Goal: Task Accomplishment & Management: Use online tool/utility

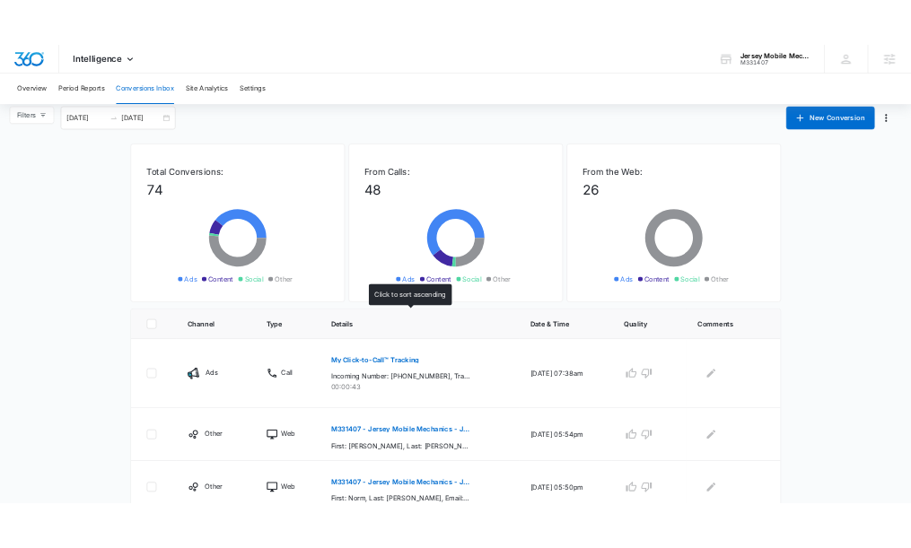
scroll to position [26, 0]
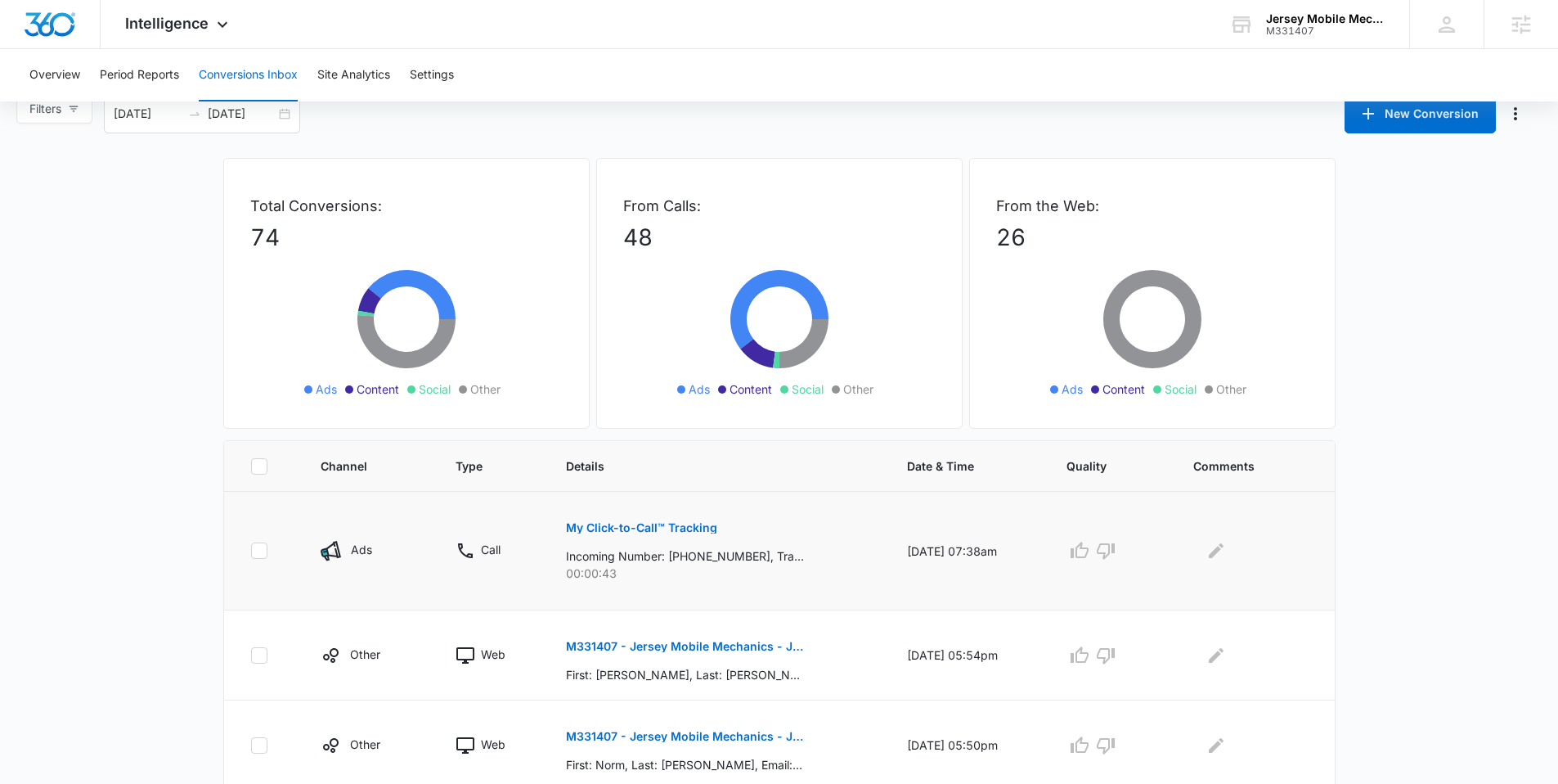
click at [661, 527] on p "My Click-to-Call™ Tracking" at bounding box center [642, 527] width 151 height 12
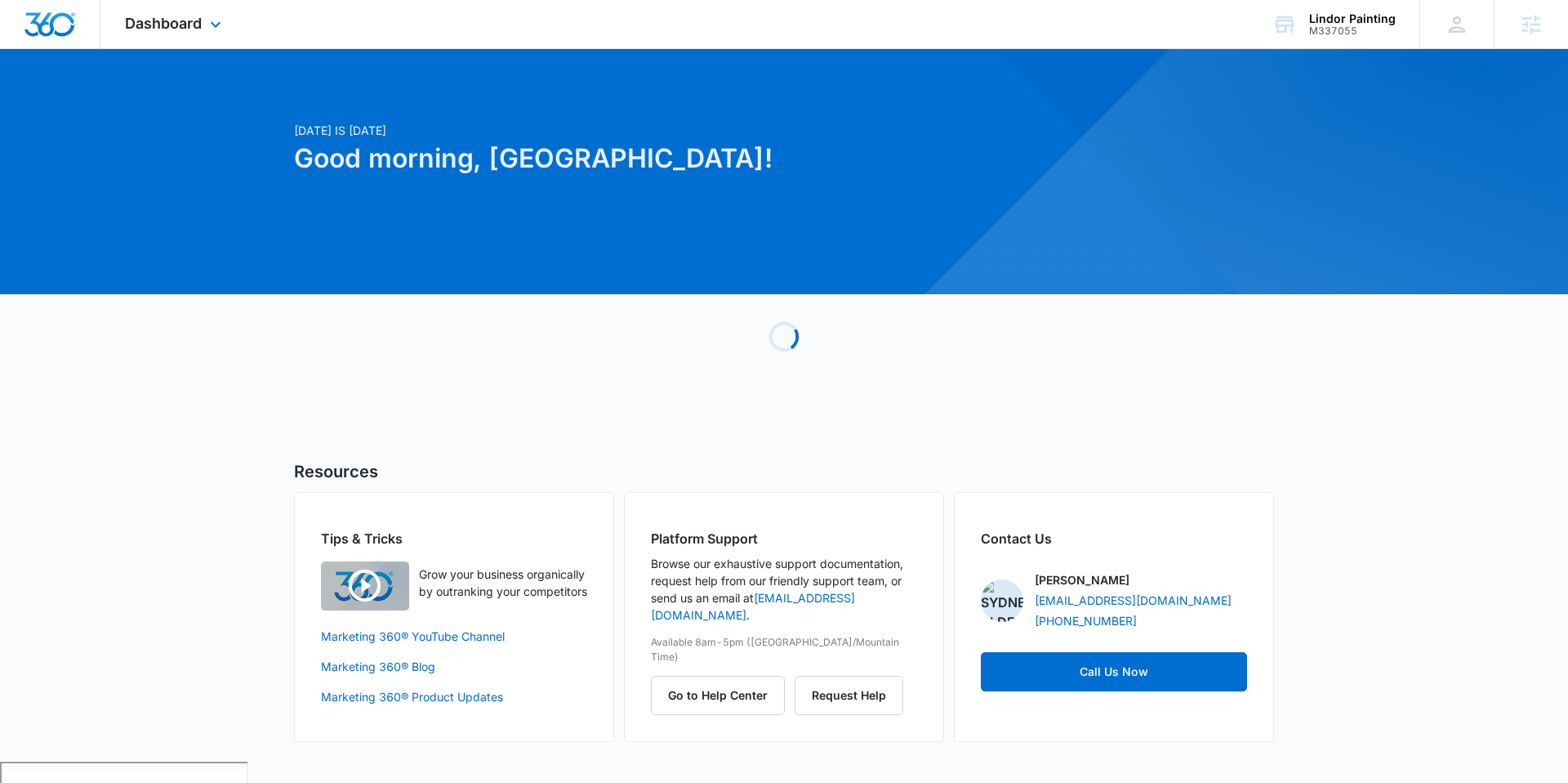
click at [222, 36] on div "Dashboard Apps Reputation Websites Forms CRM Email Social Payments POS Content …" at bounding box center [175, 24] width 149 height 48
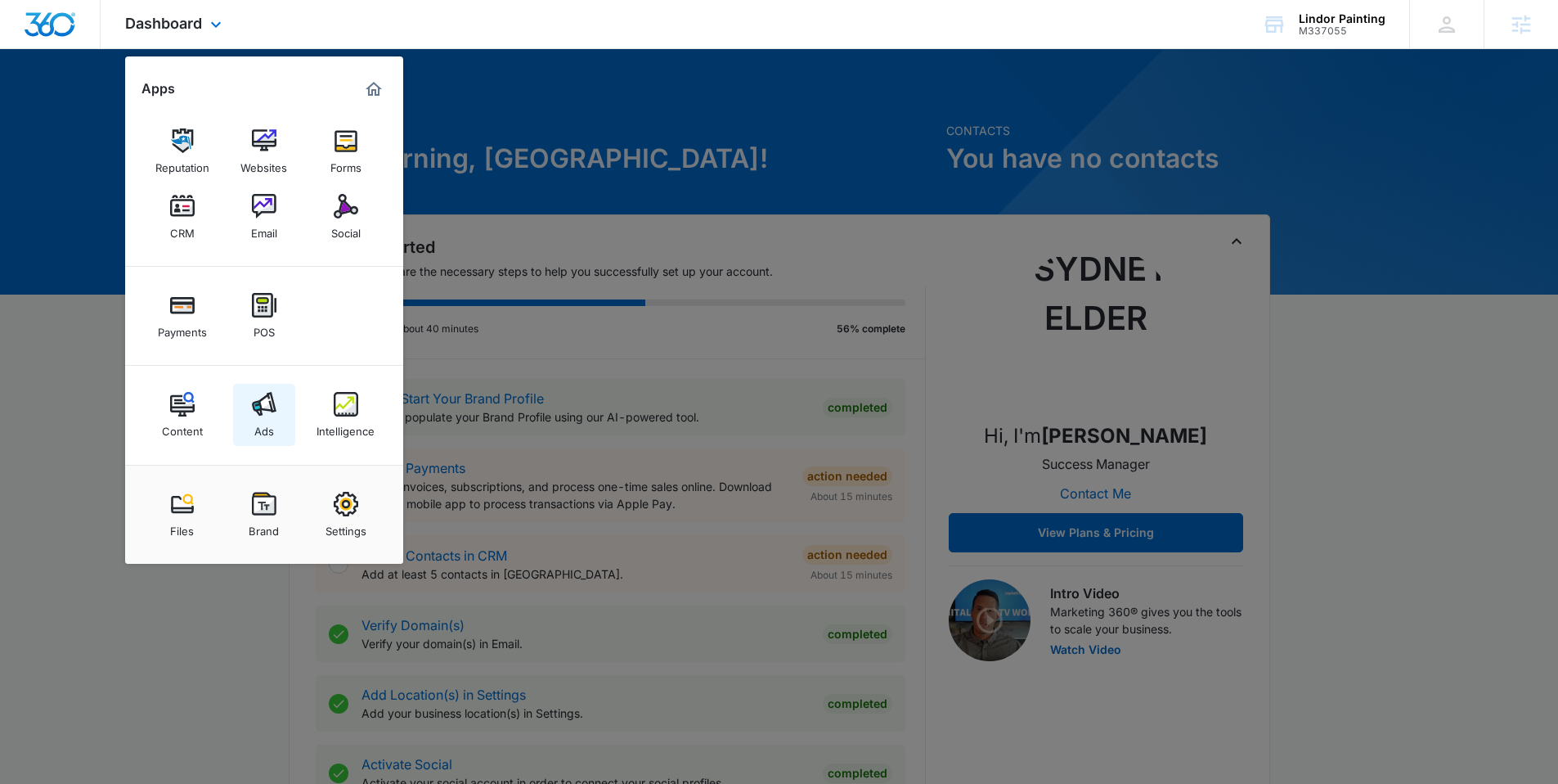
click at [263, 400] on img at bounding box center [263, 404] width 25 height 25
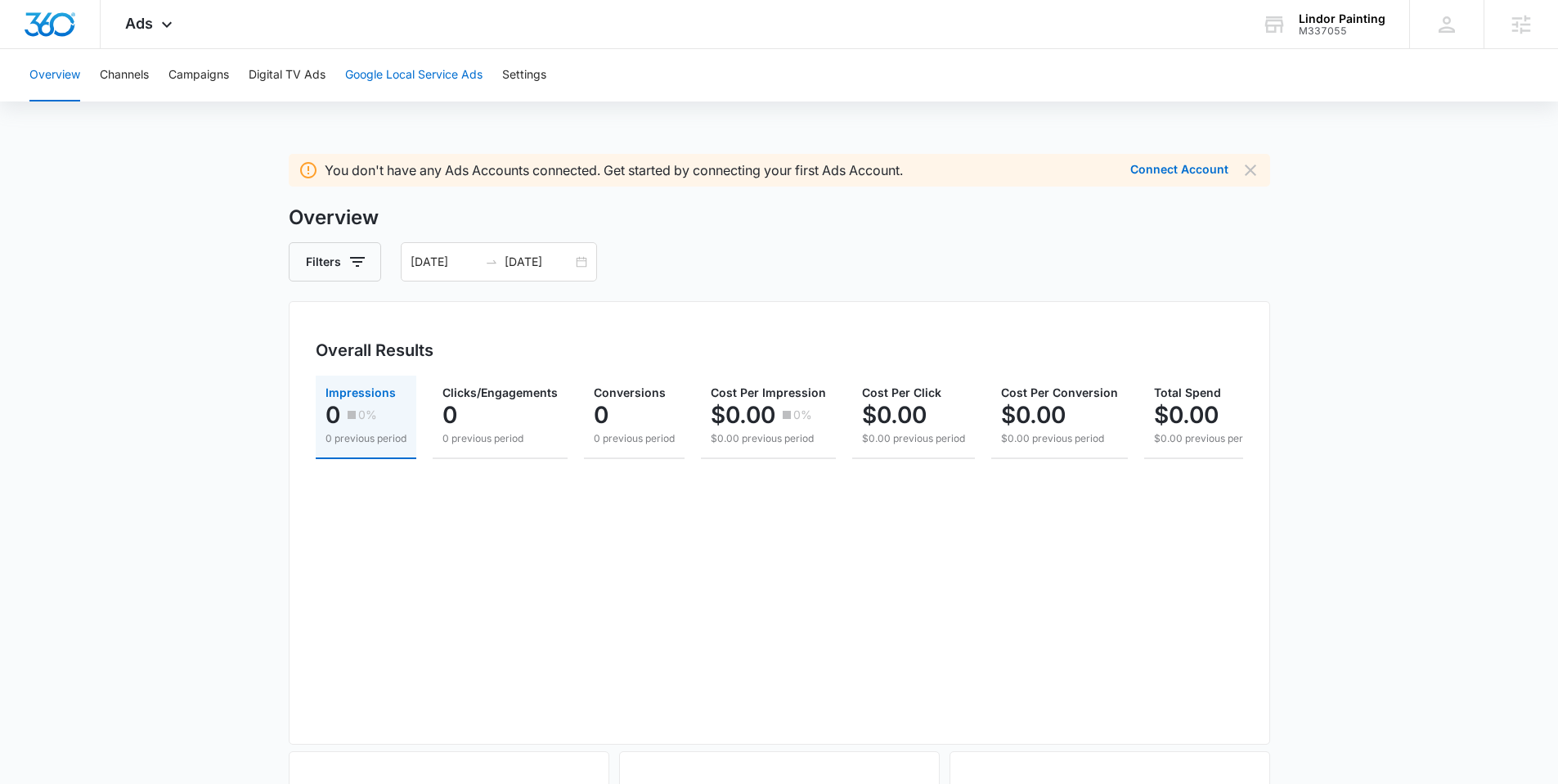
click at [390, 80] on button "Google Local Service Ads" at bounding box center [414, 75] width 138 height 52
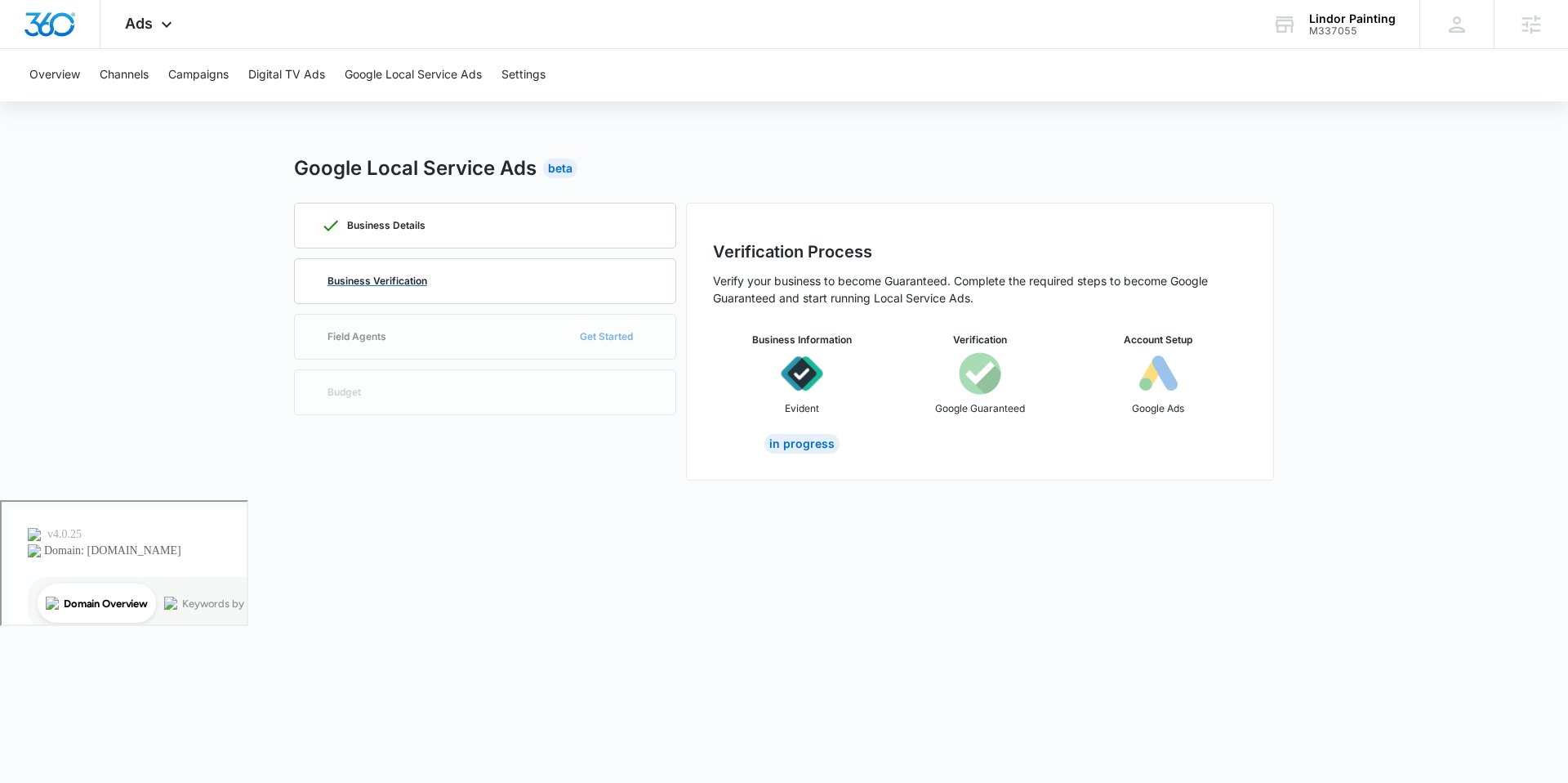
click at [410, 276] on p "Business Verification" at bounding box center [377, 280] width 99 height 10
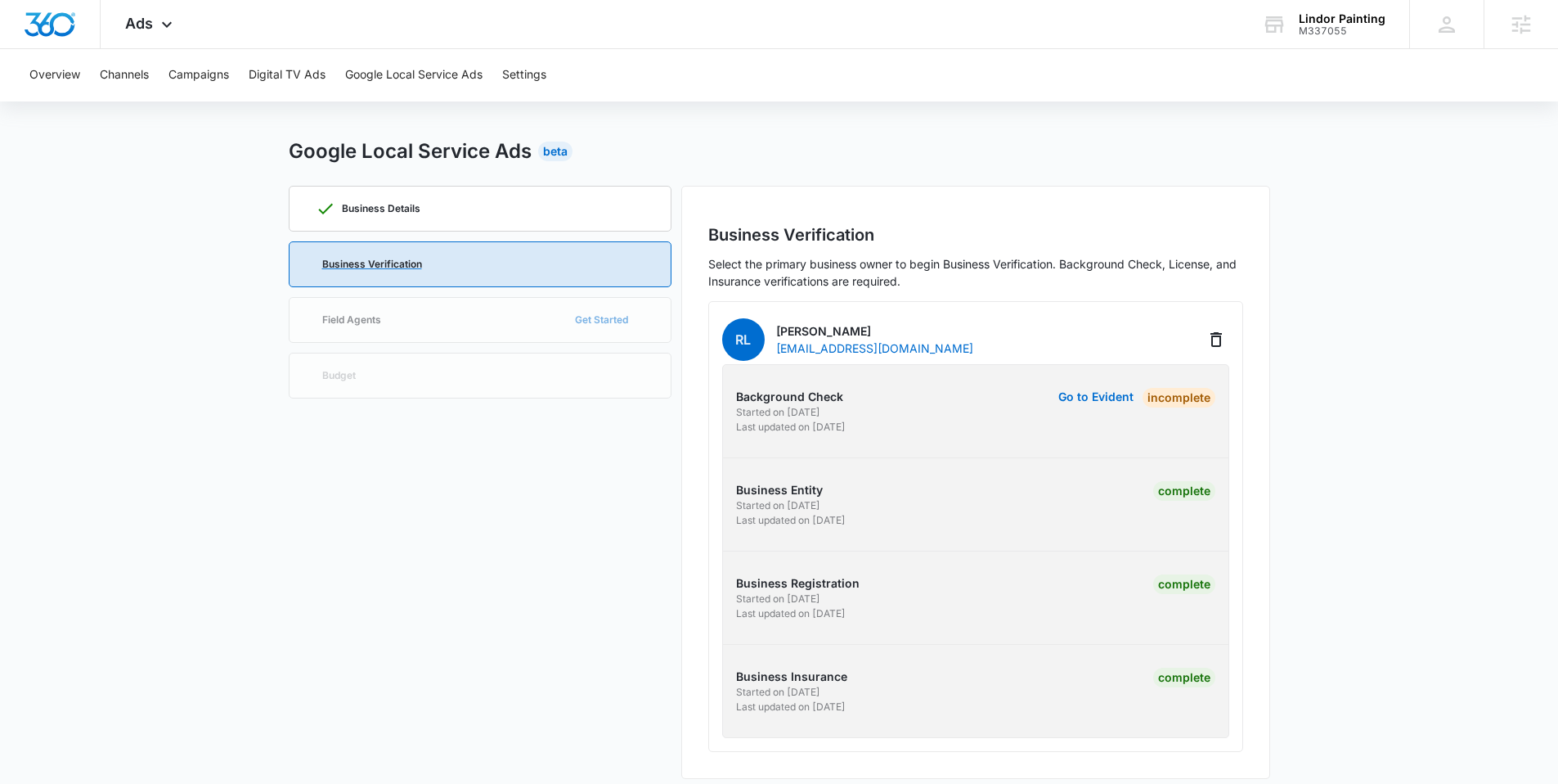
scroll to position [32, 0]
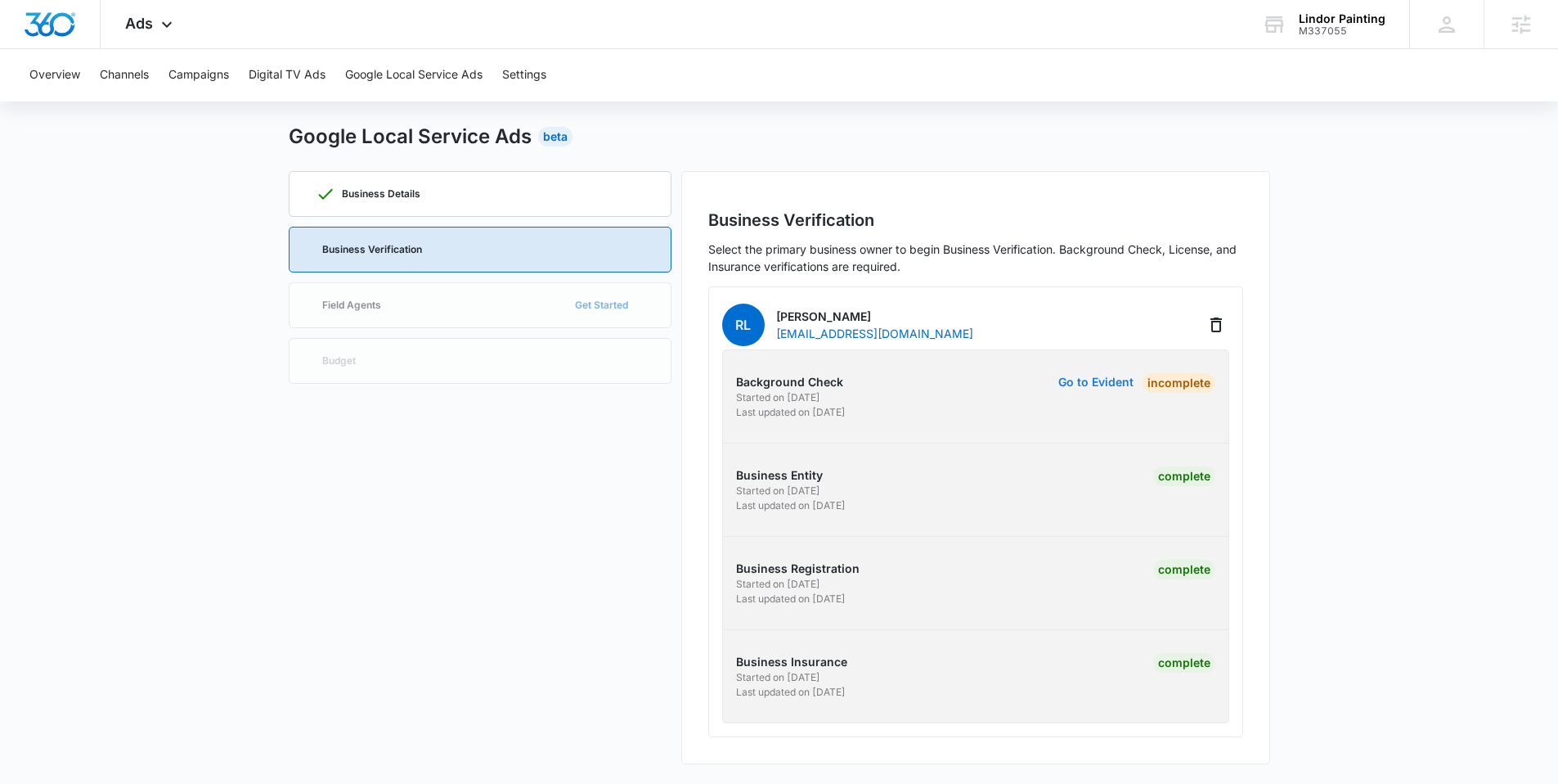
click at [1091, 380] on button "Go to Evident" at bounding box center [1096, 382] width 76 height 12
click at [0, 0] on div "Ads Apps Reputation Websites Forms CRM Email Social Payments POS Content Ads In…" at bounding box center [779, 376] width 1558 height 816
click at [170, 36] on div "Ads Apps Reputation Websites Forms CRM Email Social Payments POS Content Ads In…" at bounding box center [150, 24] width 100 height 48
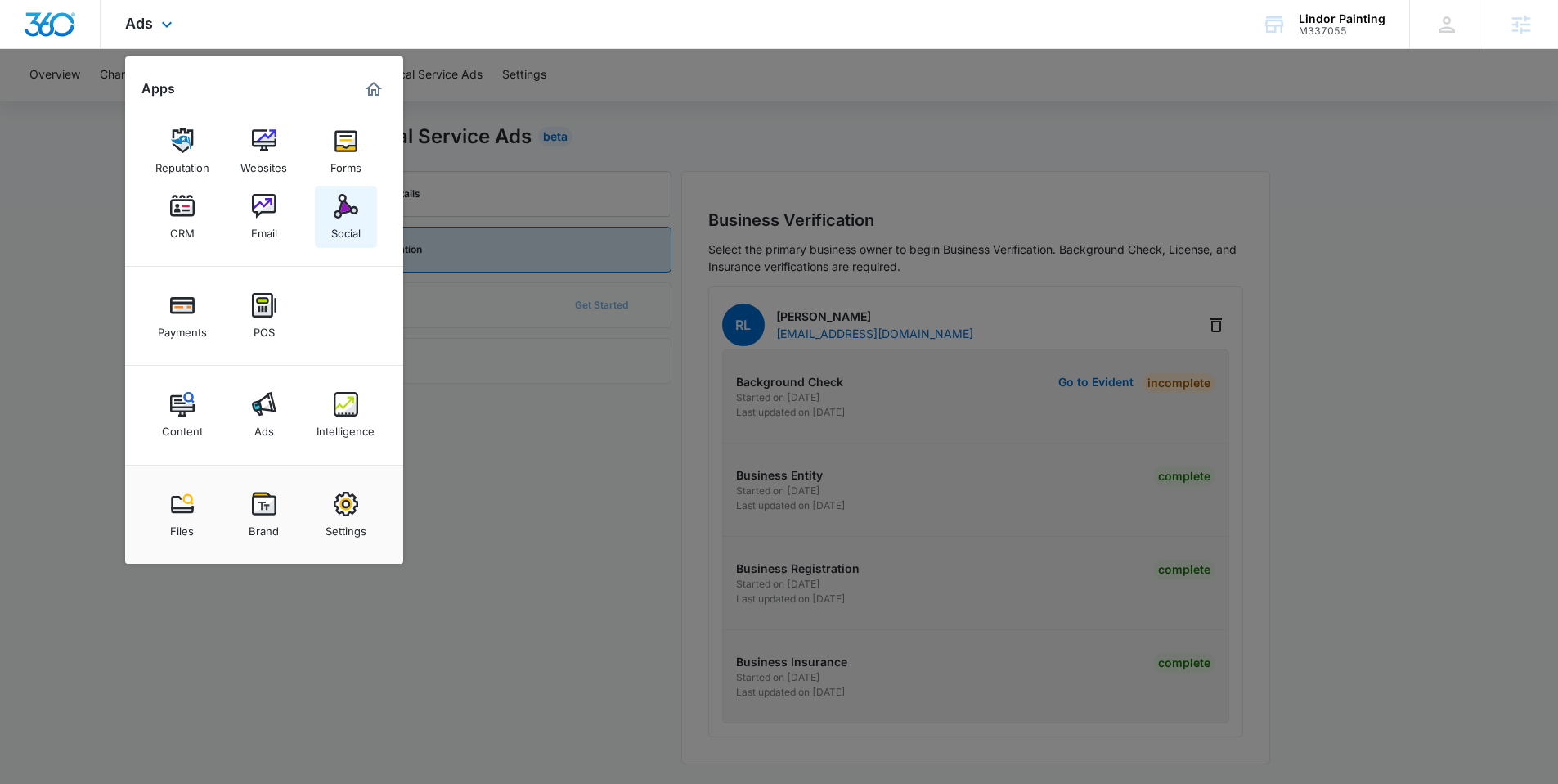
click at [346, 223] on div "Social" at bounding box center [346, 229] width 29 height 21
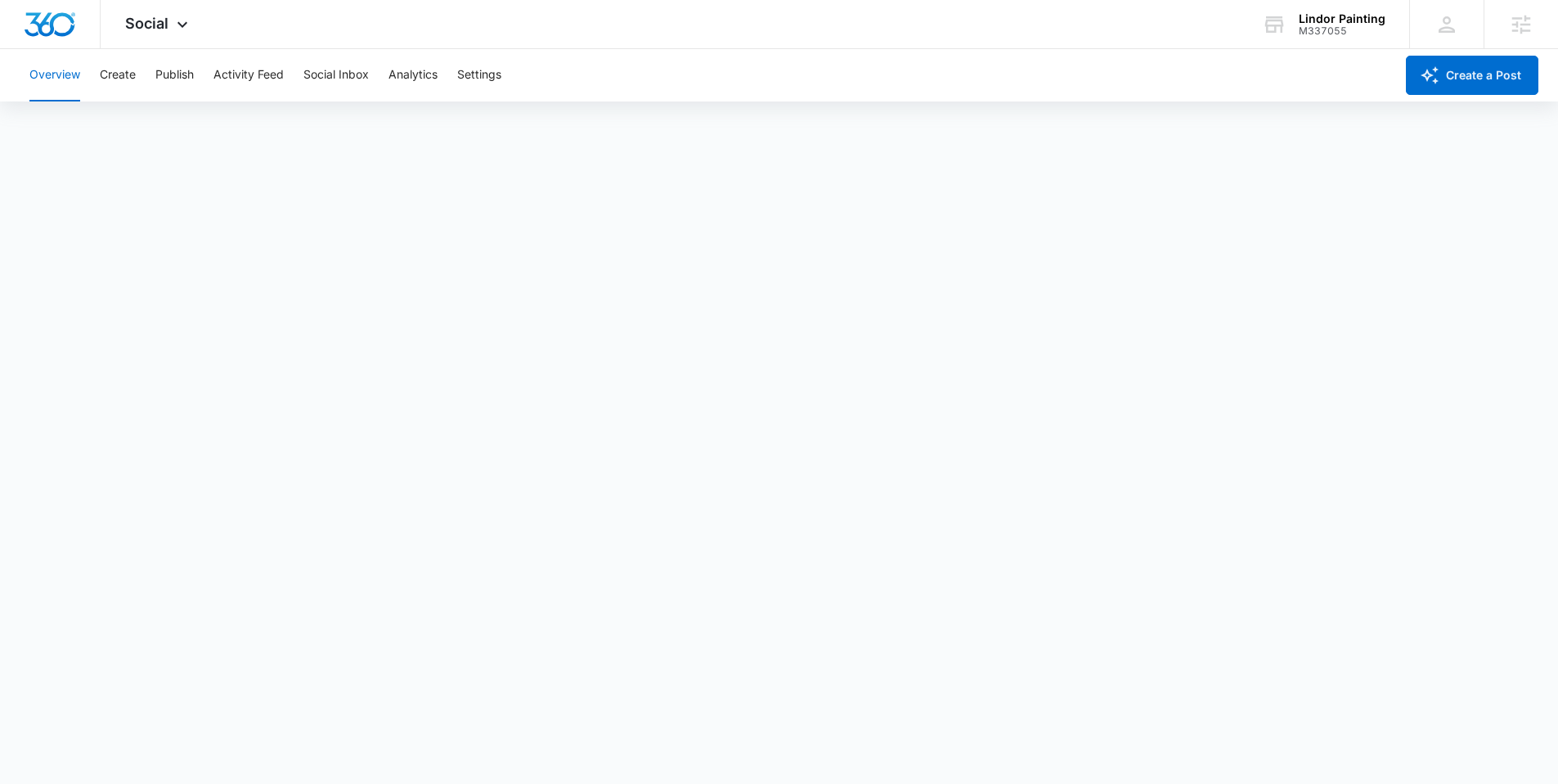
scroll to position [4, 0]
click at [181, 19] on icon at bounding box center [182, 29] width 20 height 20
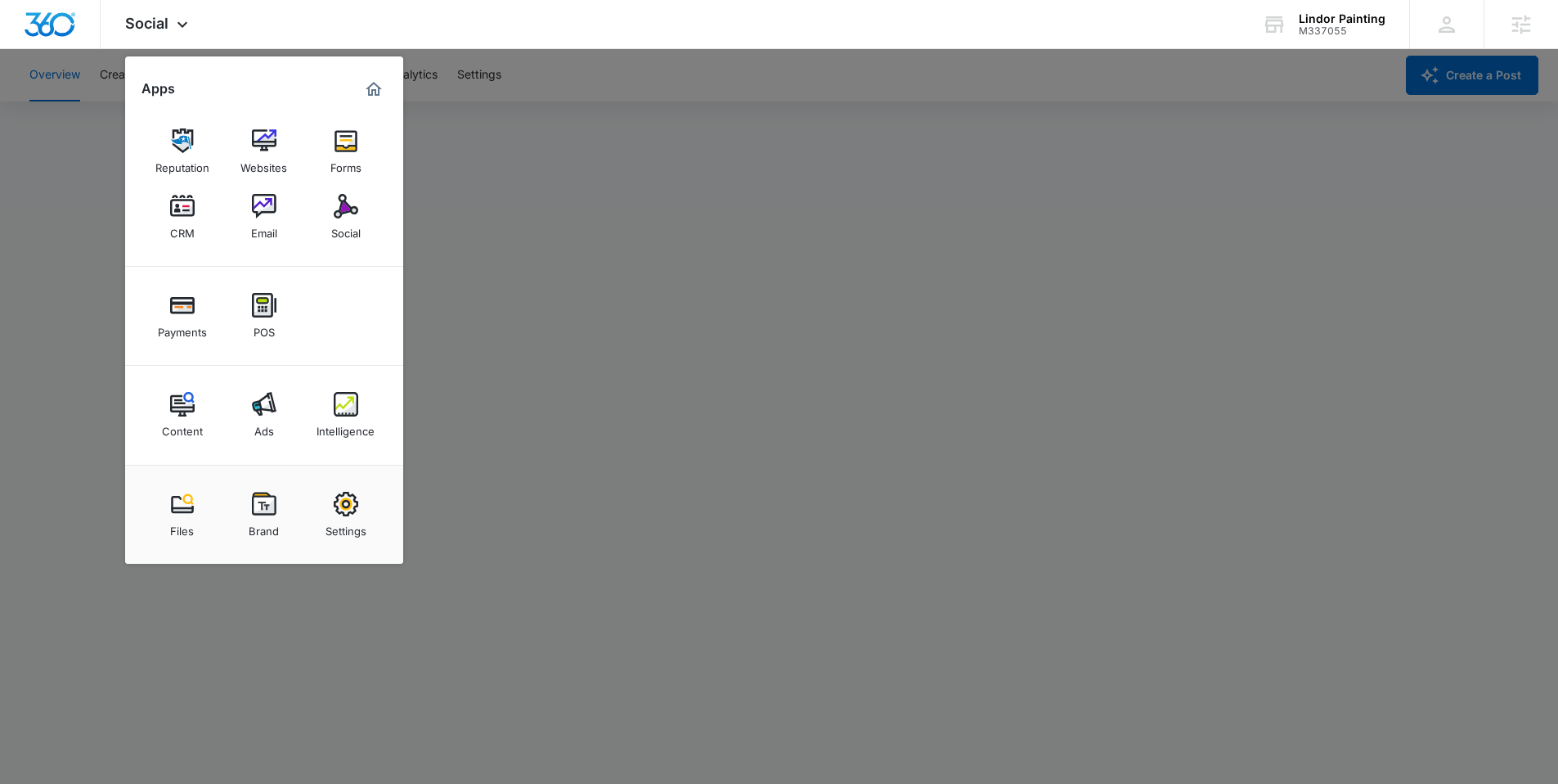
click at [716, 115] on div at bounding box center [779, 392] width 1558 height 784
